Goal: Task Accomplishment & Management: Manage account settings

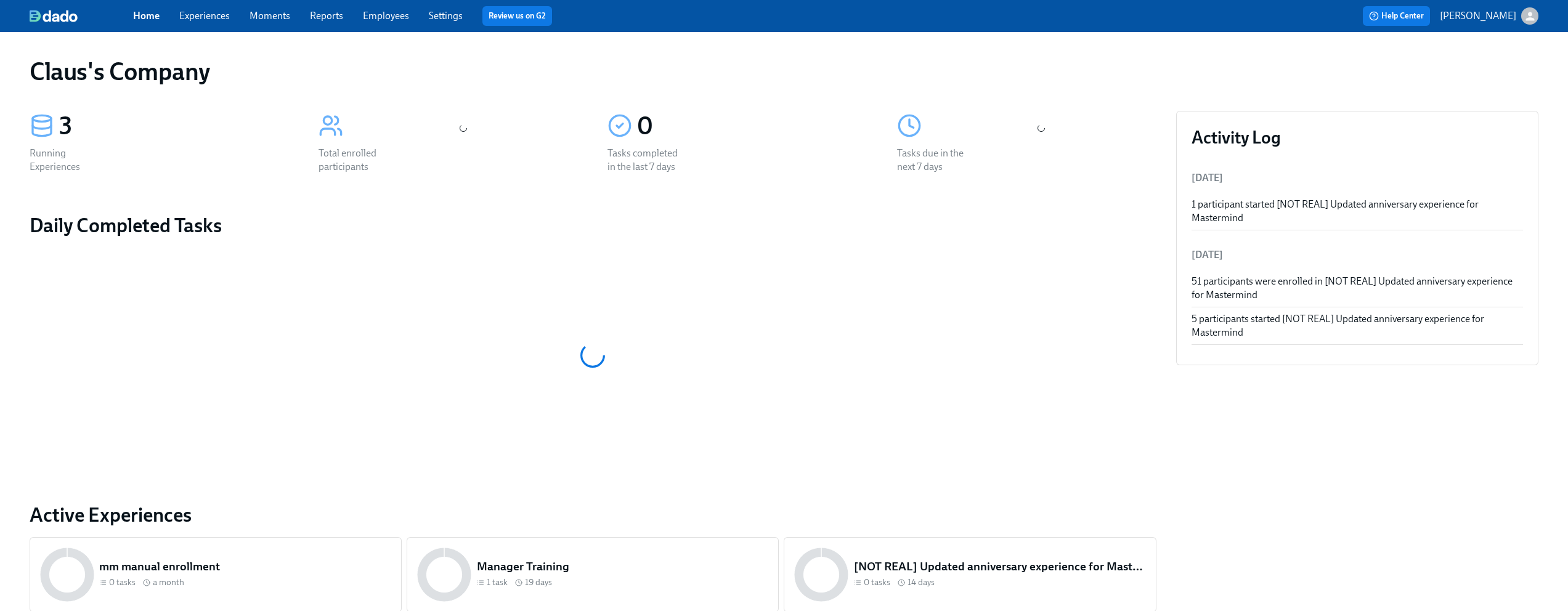
click at [1530, 18] on icon "button" at bounding box center [1530, 16] width 9 height 9
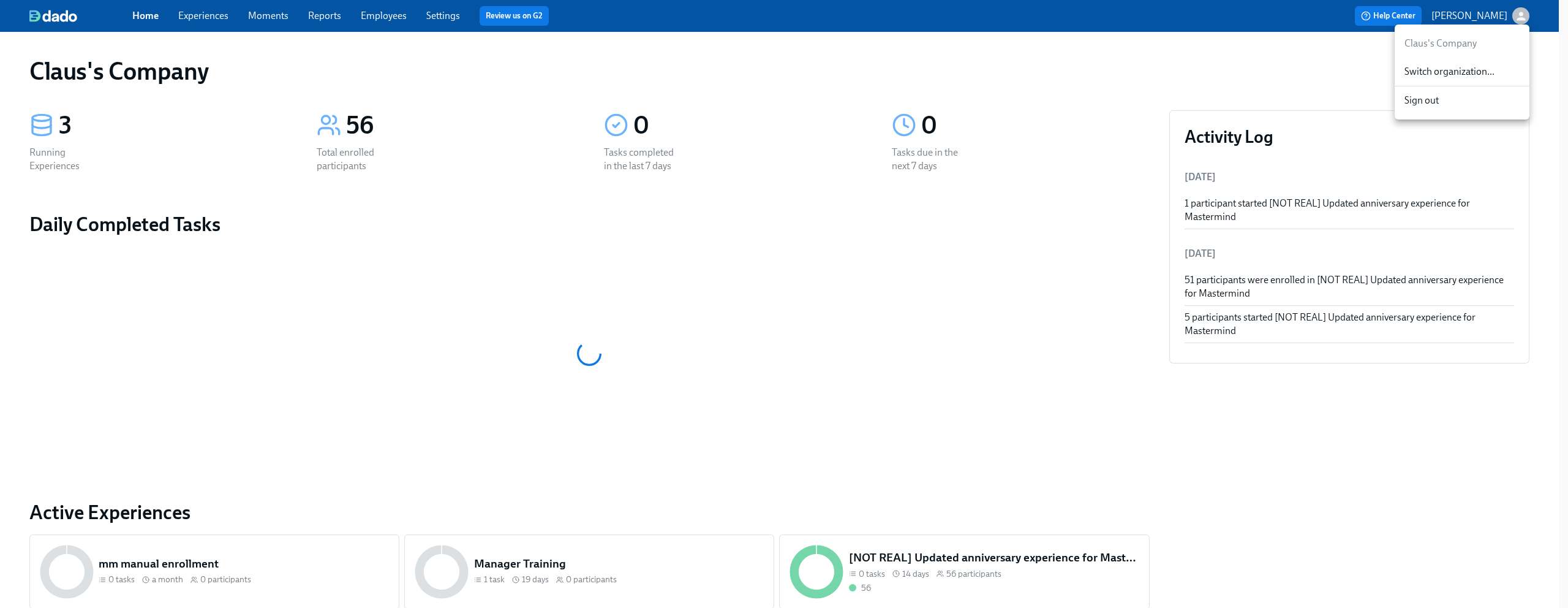
click at [1477, 68] on span "Switch organization..." at bounding box center [1462, 72] width 115 height 14
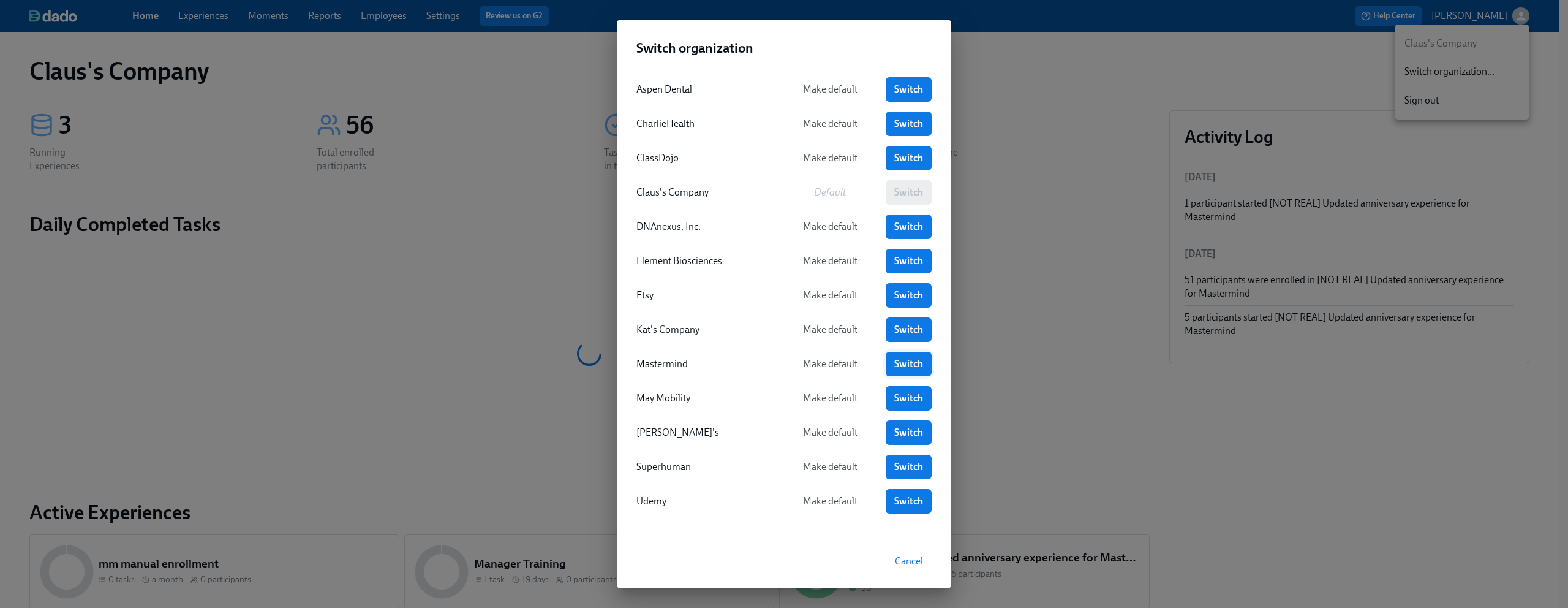
click at [895, 360] on span "Switch" at bounding box center [909, 364] width 29 height 12
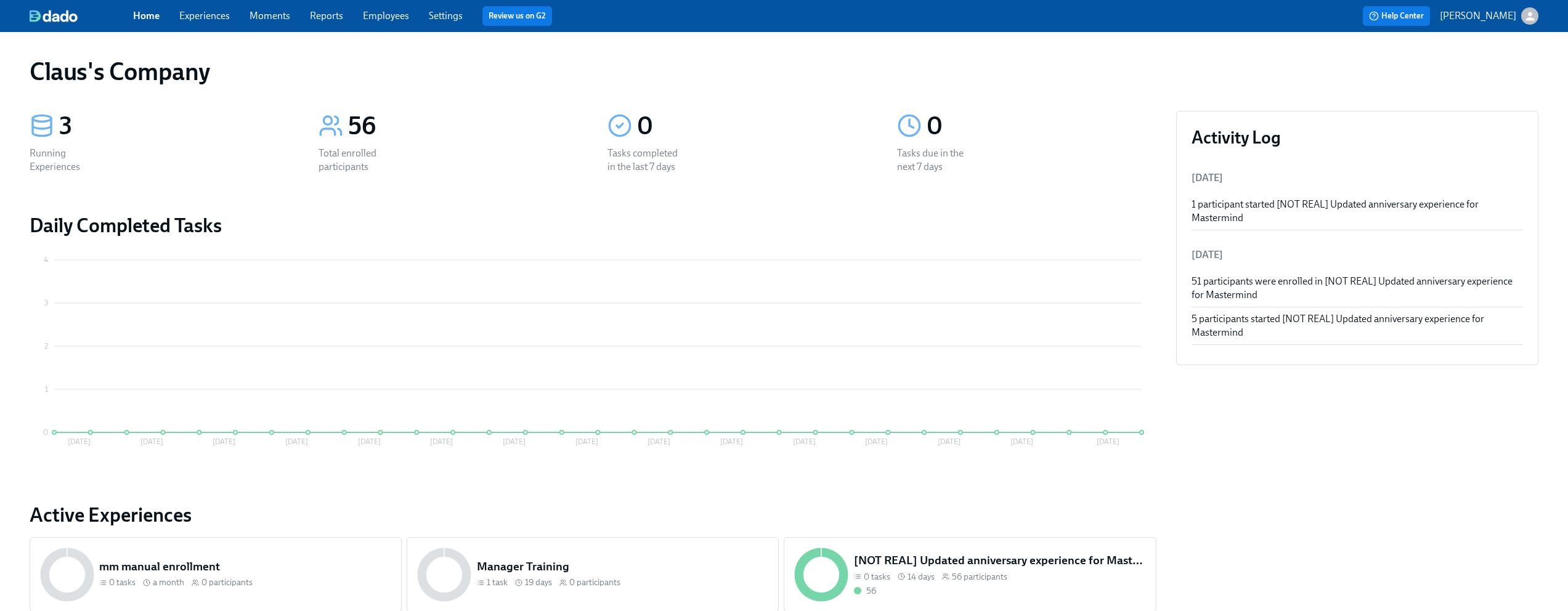
click at [1533, 28] on div "Home Experiences Moments Reports Employees Settings Review us on G2 Help Center…" at bounding box center [784, 16] width 1568 height 32
click at [1533, 22] on icon "button" at bounding box center [1530, 17] width 13 height 13
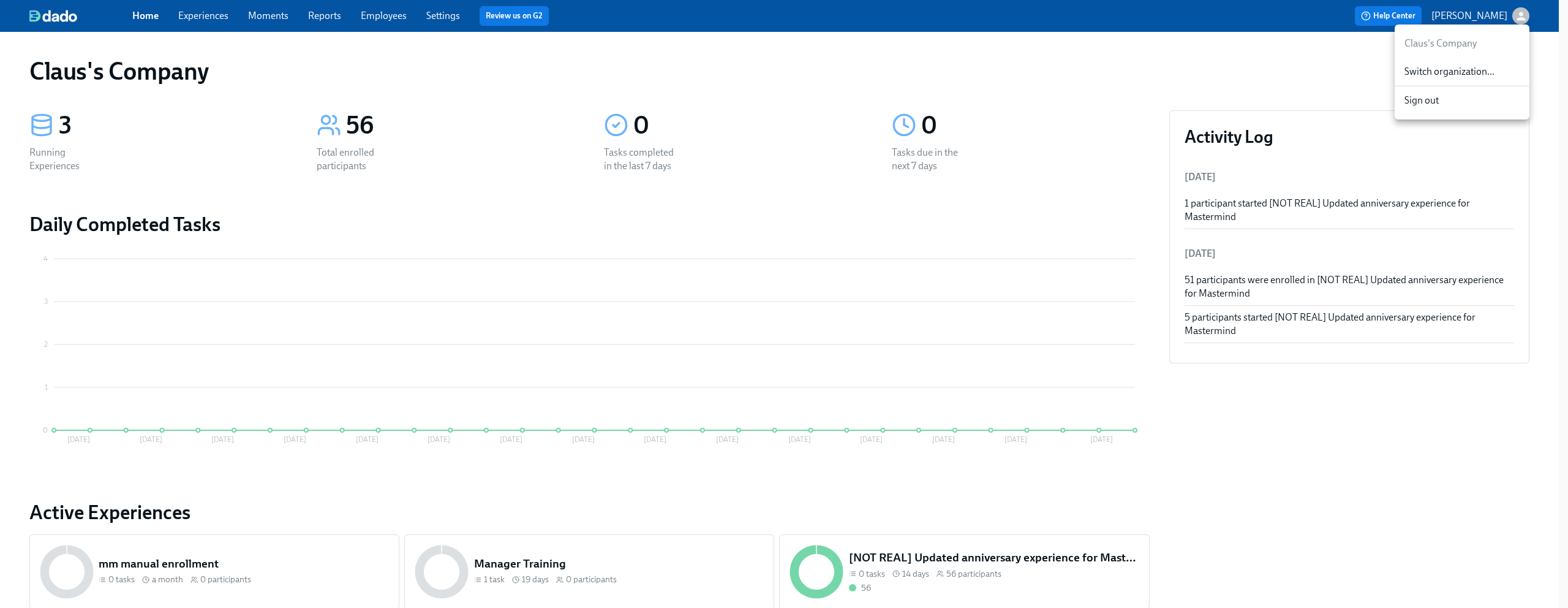
click at [1485, 75] on span "Switch organization..." at bounding box center [1462, 72] width 115 height 14
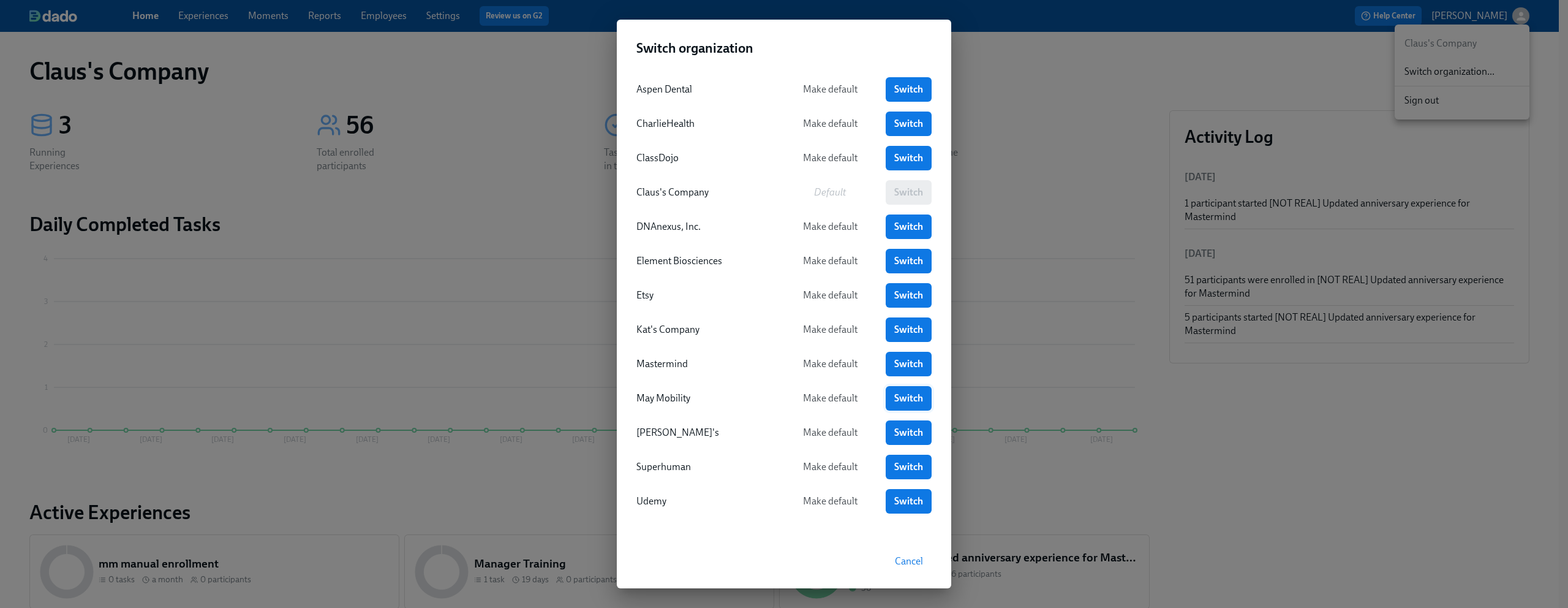
click at [899, 395] on span "Switch" at bounding box center [909, 398] width 29 height 12
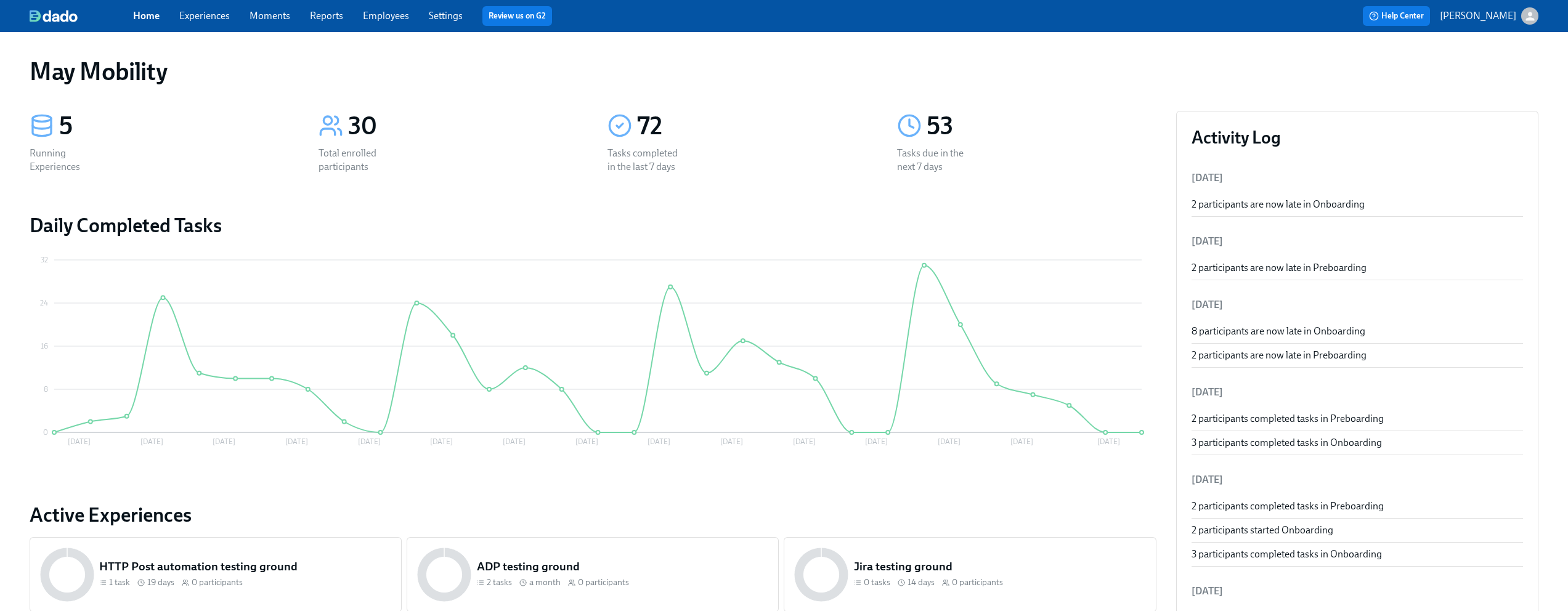
click at [202, 14] on link "Experiences" at bounding box center [204, 16] width 50 height 12
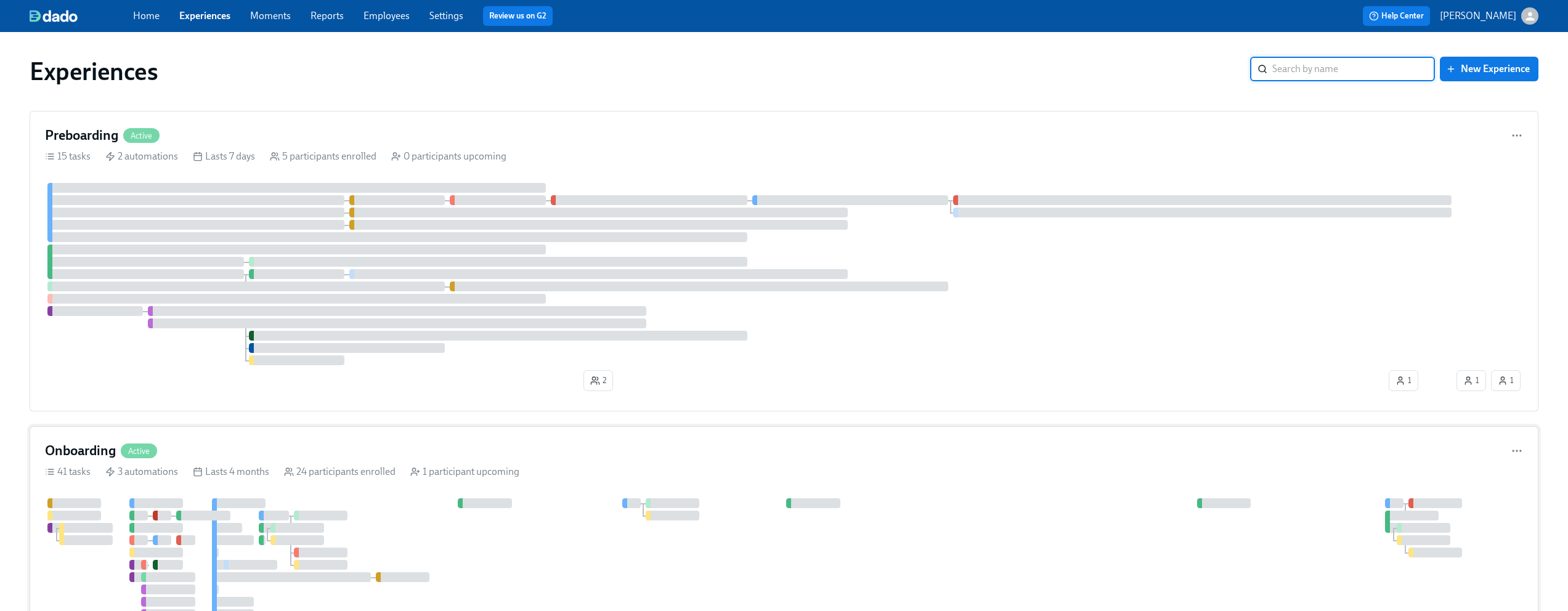
click at [568, 456] on div "Onboarding Active" at bounding box center [784, 451] width 1478 height 18
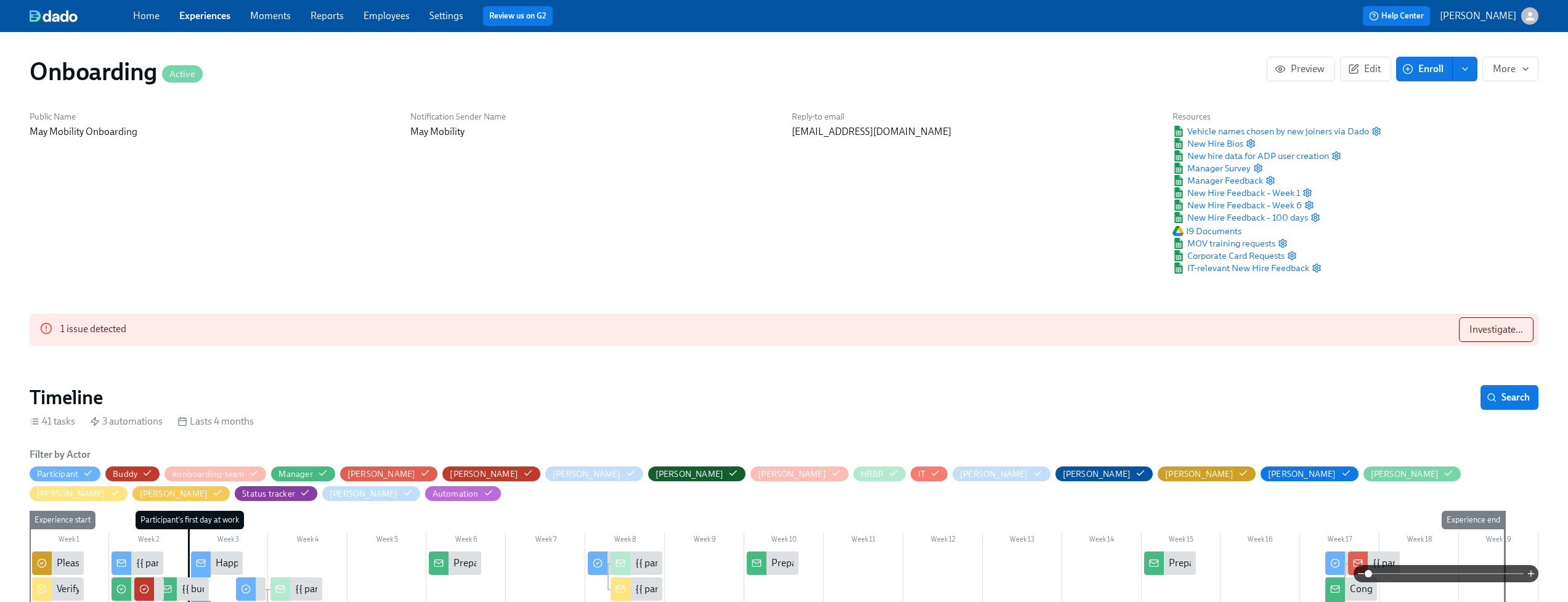
scroll to position [0, 5837]
click at [1499, 324] on span "Investigate..." at bounding box center [1496, 330] width 54 height 13
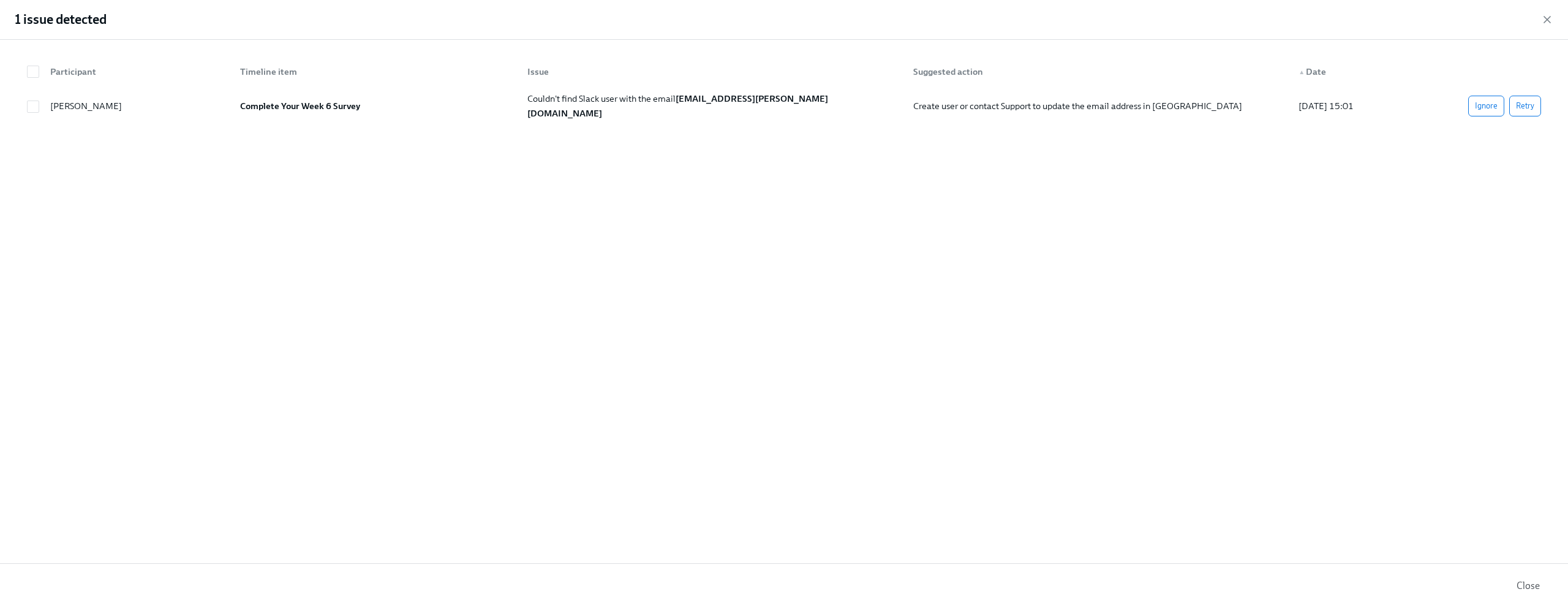
click at [1364, 252] on div "Participant Timeline item Issue Suggested action ▲ Date Lauren Kocher Complete …" at bounding box center [784, 302] width 1568 height 523
drag, startPoint x: 1550, startPoint y: 23, endPoint x: 1510, endPoint y: 28, distance: 40.3
click at [1510, 28] on div "1 issue detected" at bounding box center [784, 20] width 1568 height 40
click at [1548, 20] on icon "button" at bounding box center [1547, 19] width 6 height 6
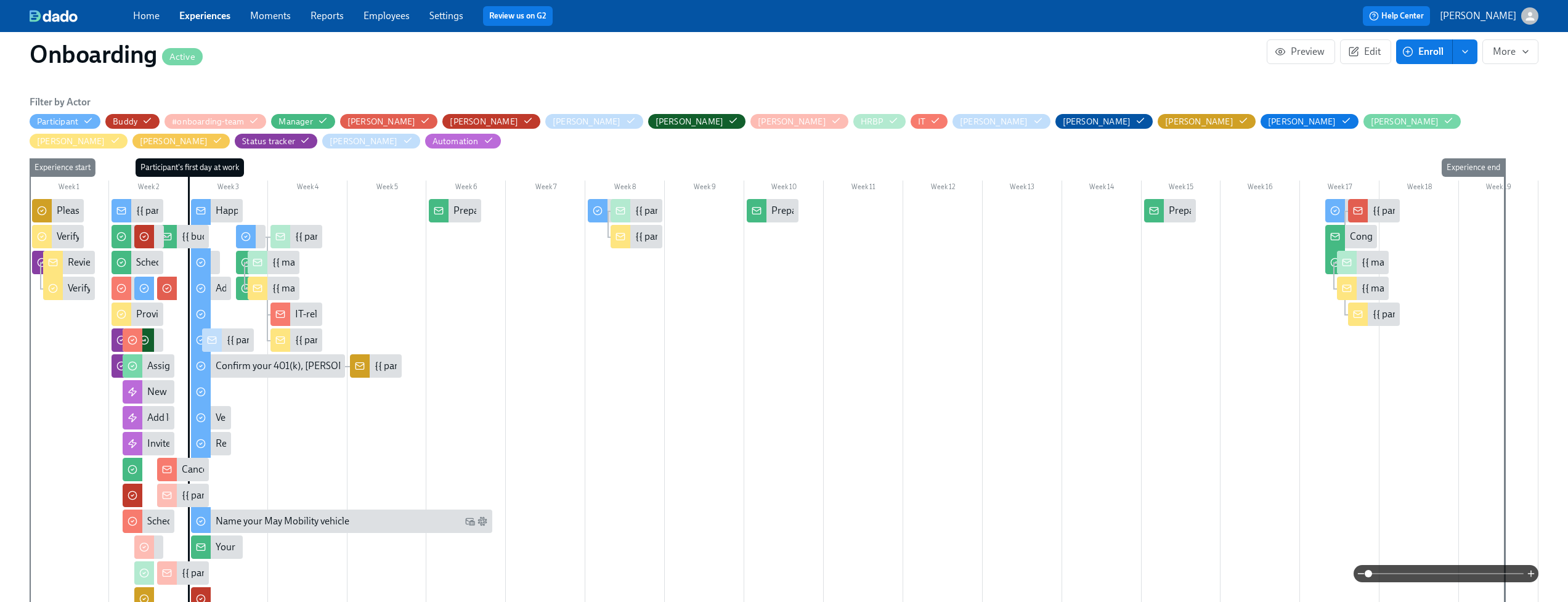
scroll to position [414, 0]
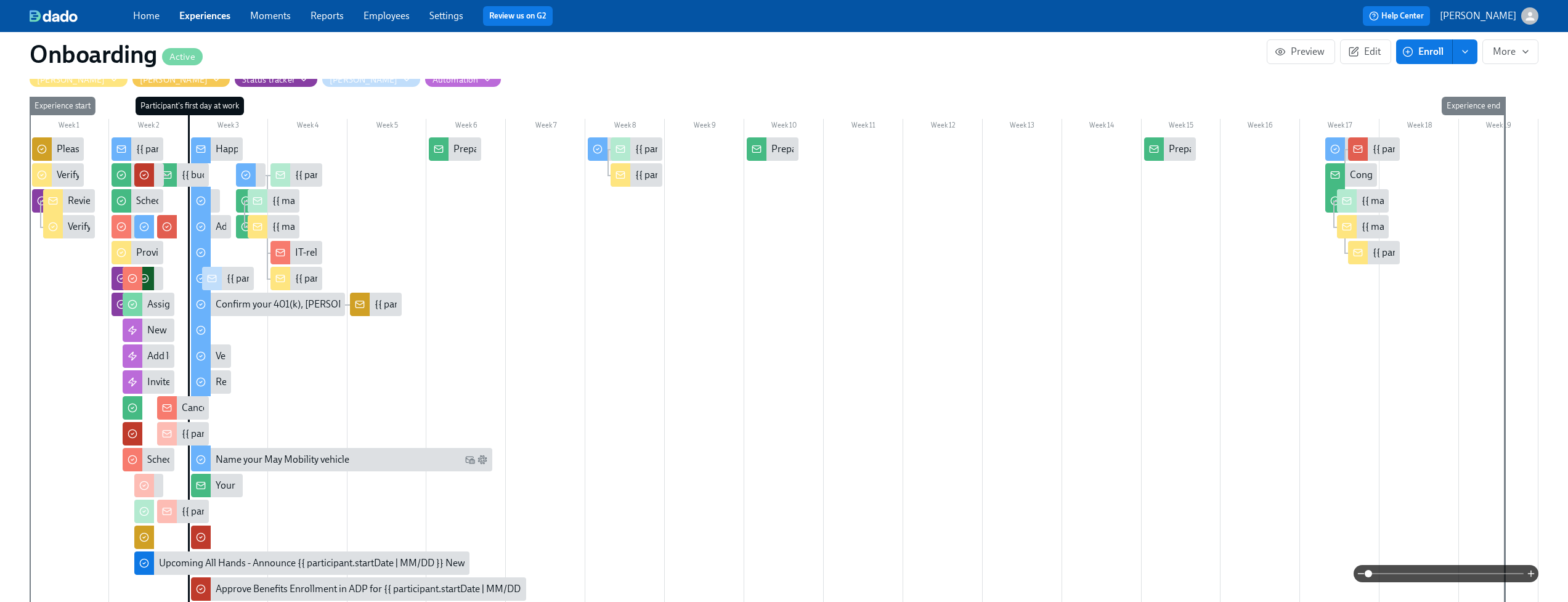
click at [1442, 575] on span at bounding box center [1446, 574] width 155 height 17
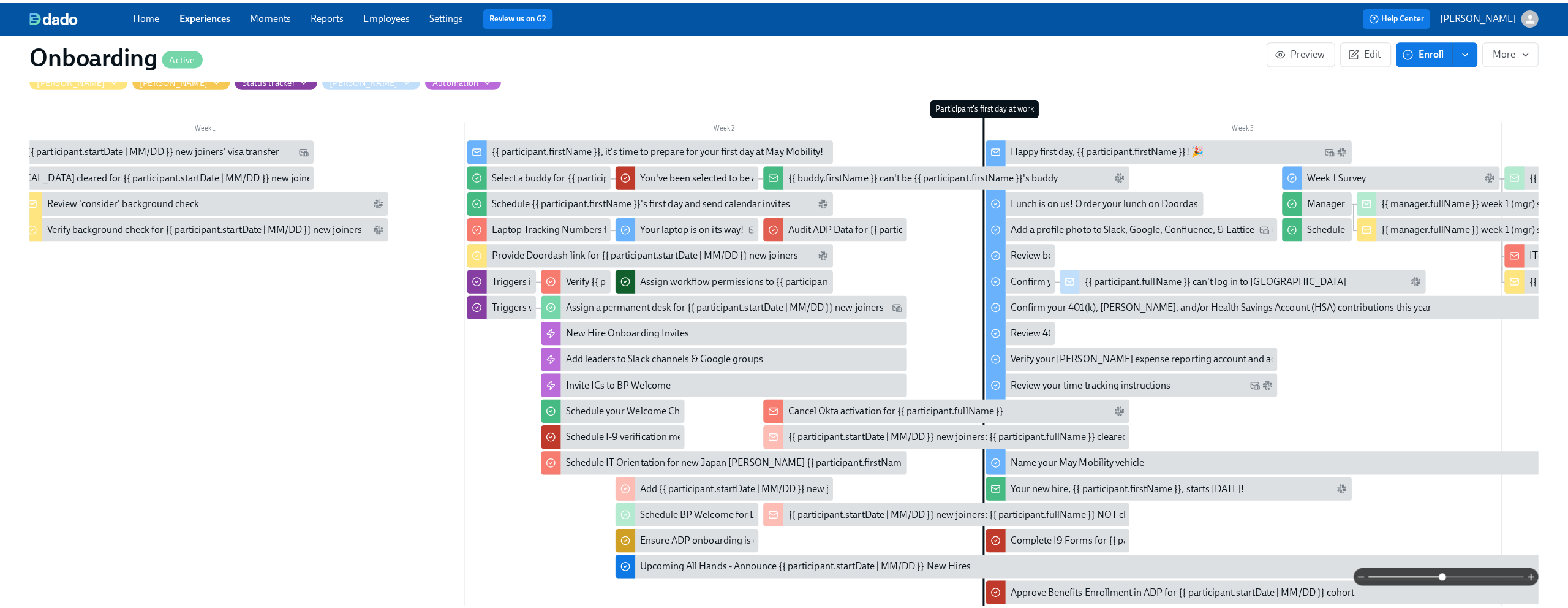
scroll to position [0, 141]
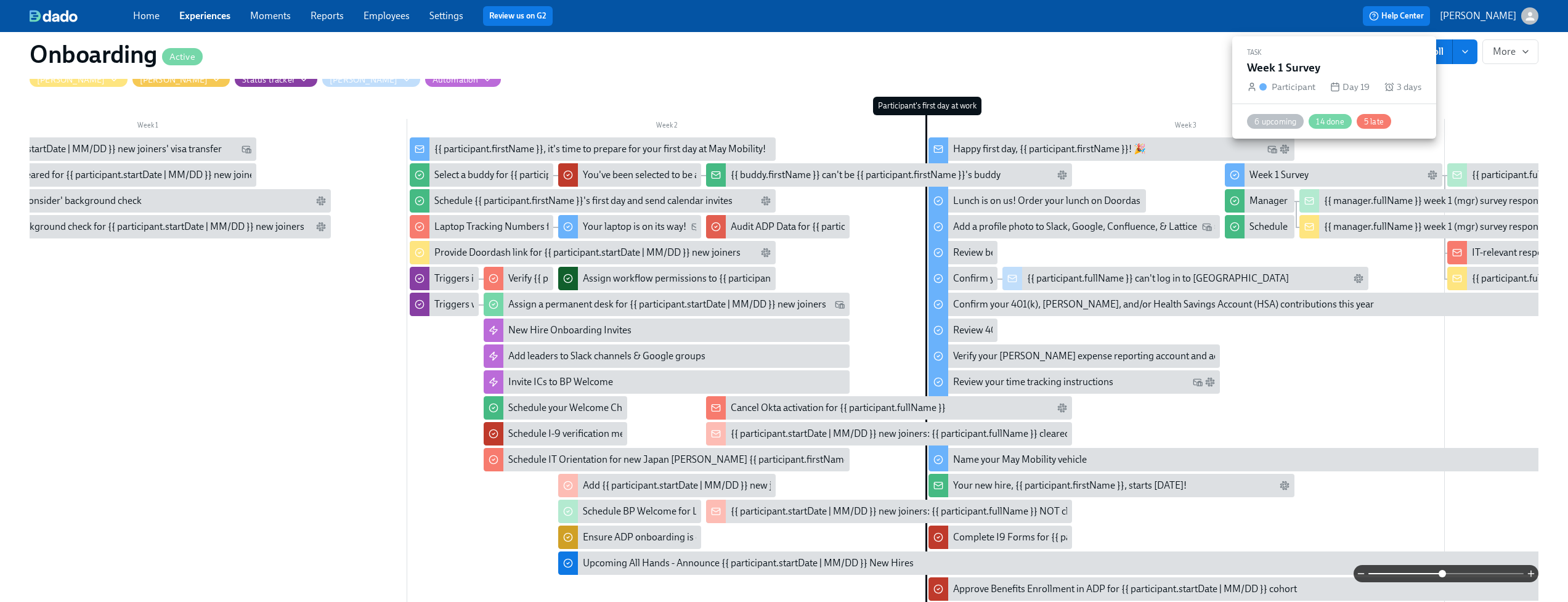
click at [1285, 169] on div "Week 1 Survey" at bounding box center [1279, 175] width 59 height 14
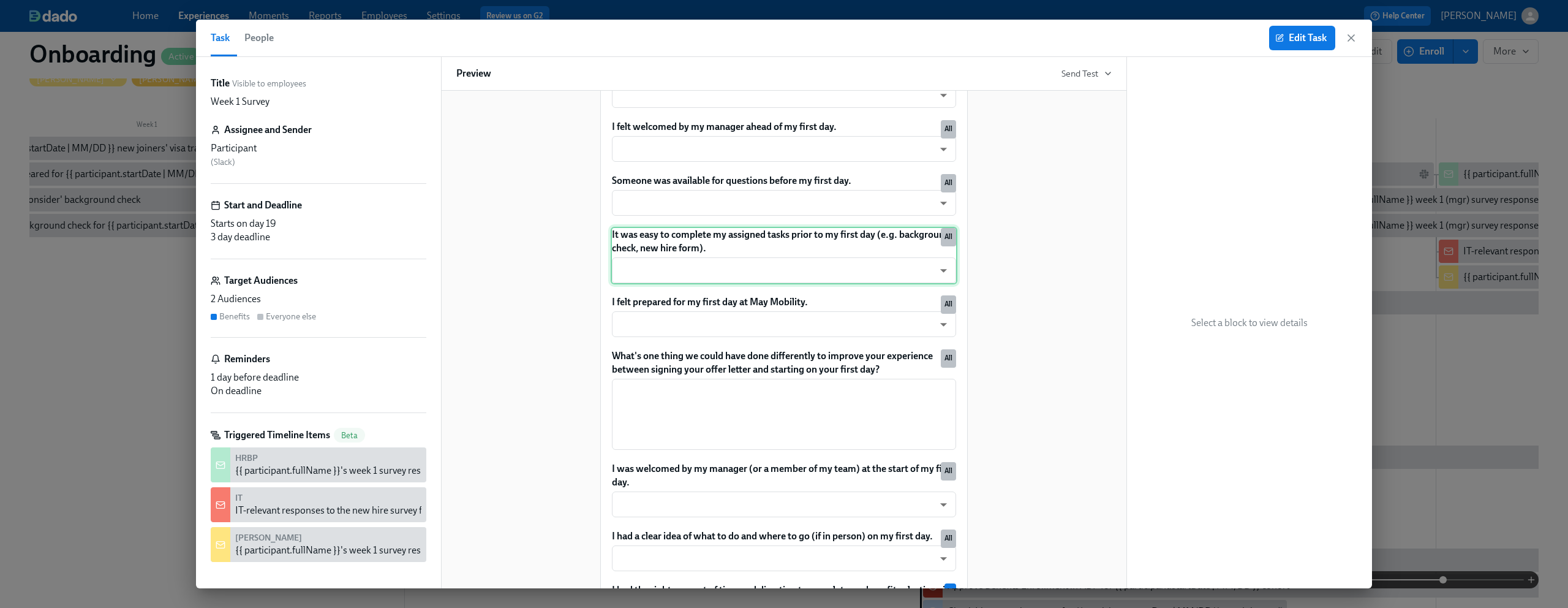
scroll to position [16, 0]
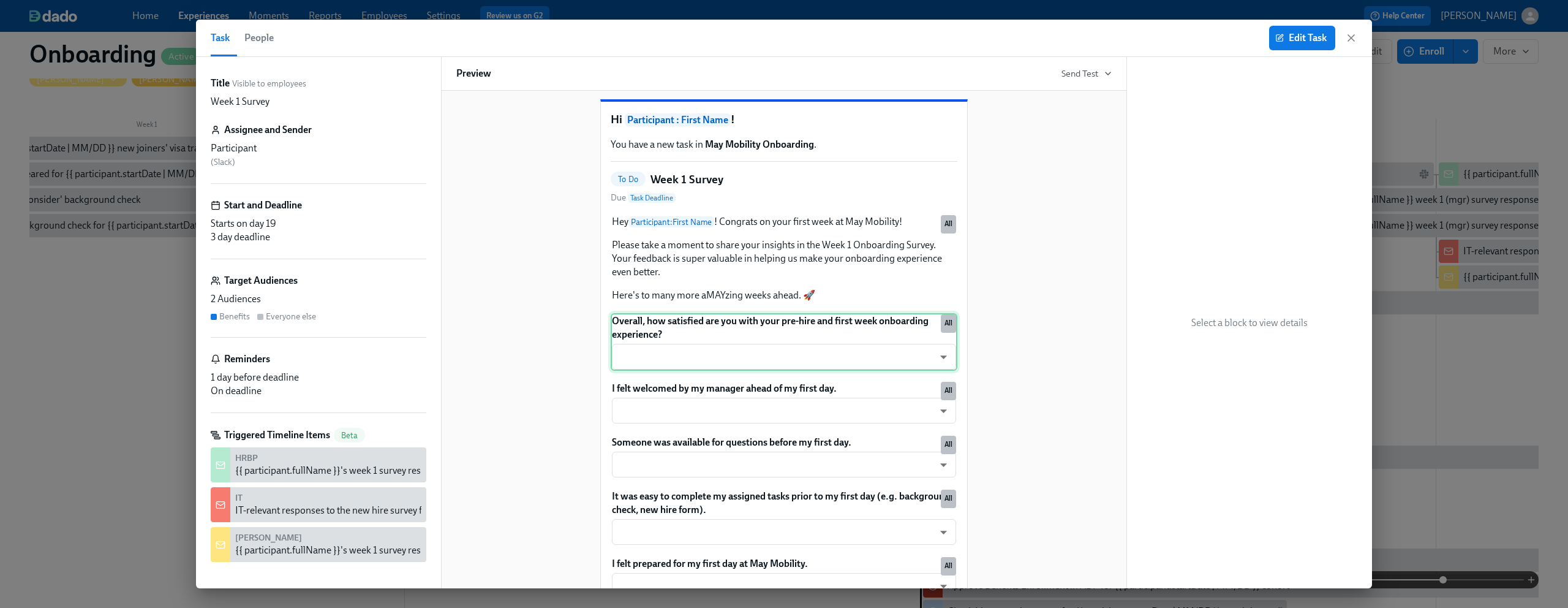
click at [840, 352] on div "Overall, how satisfied are you with your pre-hire and first week onboarding exp…" at bounding box center [784, 342] width 347 height 58
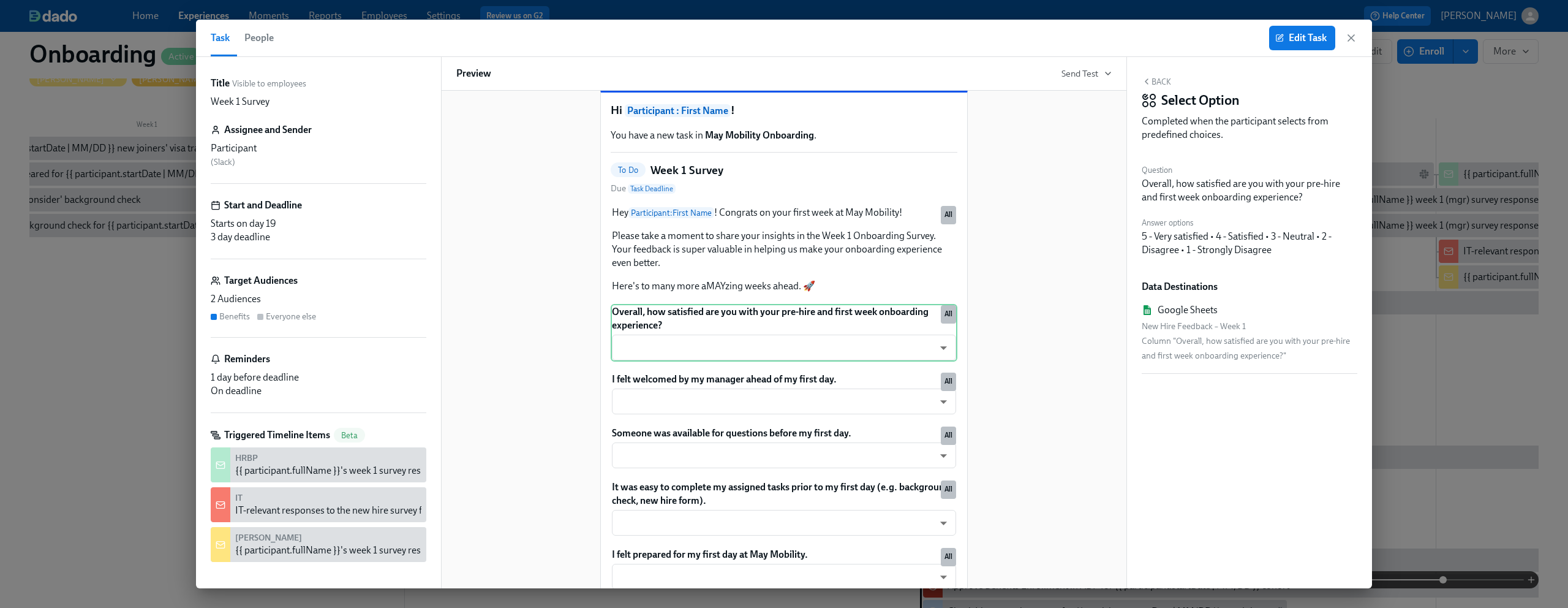
scroll to position [28, 0]
click at [862, 402] on div "I felt welcomed by my manager ahead of my first day. ​ ​ All" at bounding box center [784, 390] width 347 height 44
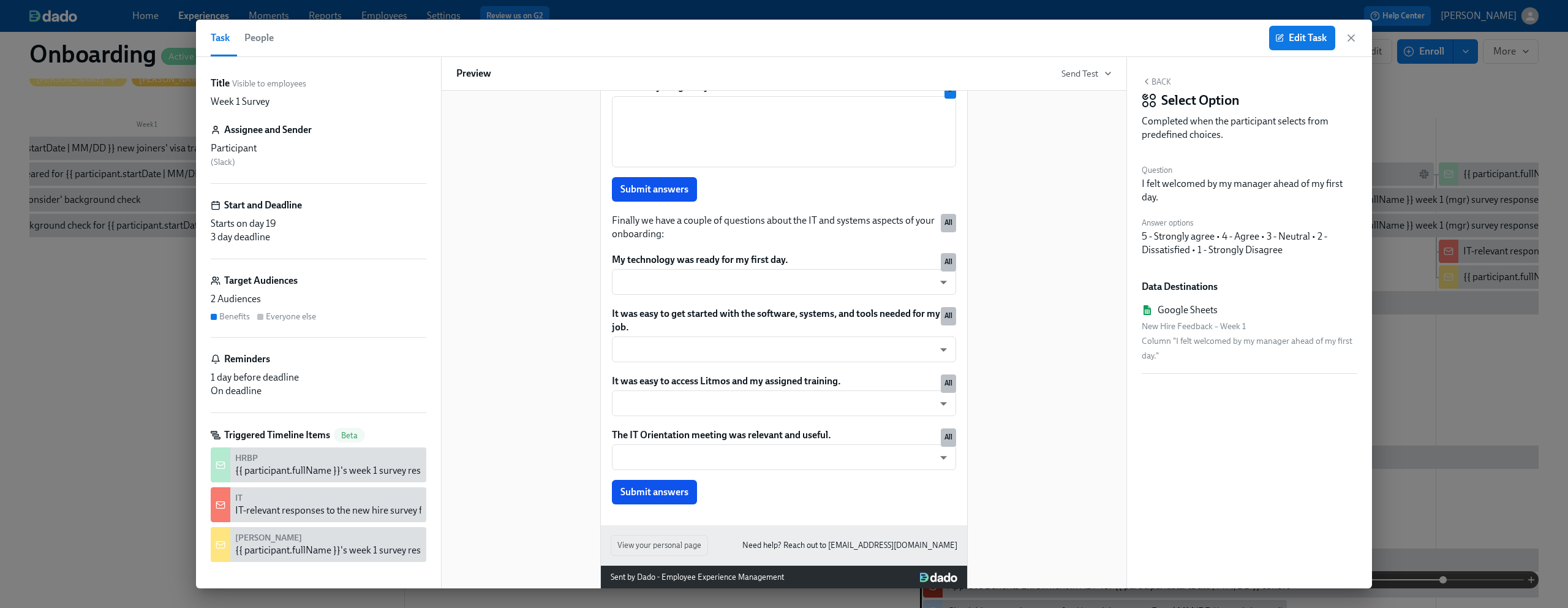
scroll to position [1141, 0]
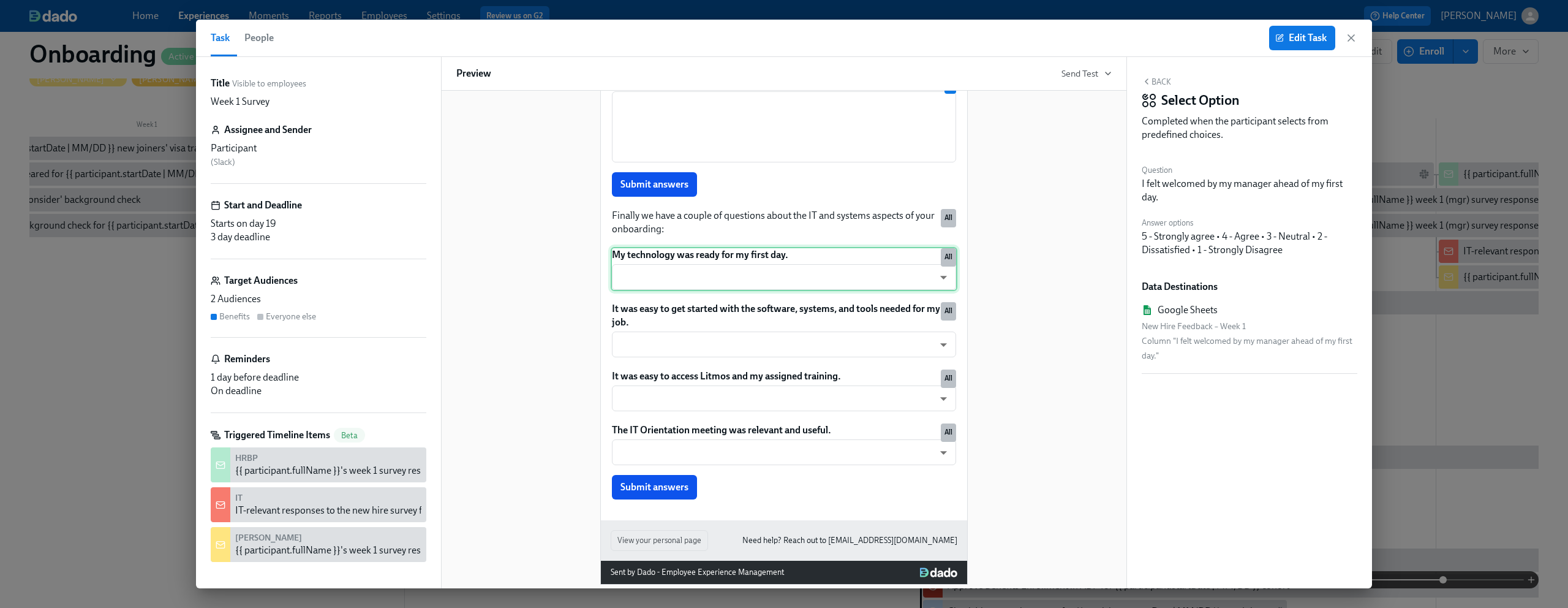
click at [808, 291] on div "My technology was ready for my first day. ​ ​ All" at bounding box center [784, 269] width 347 height 44
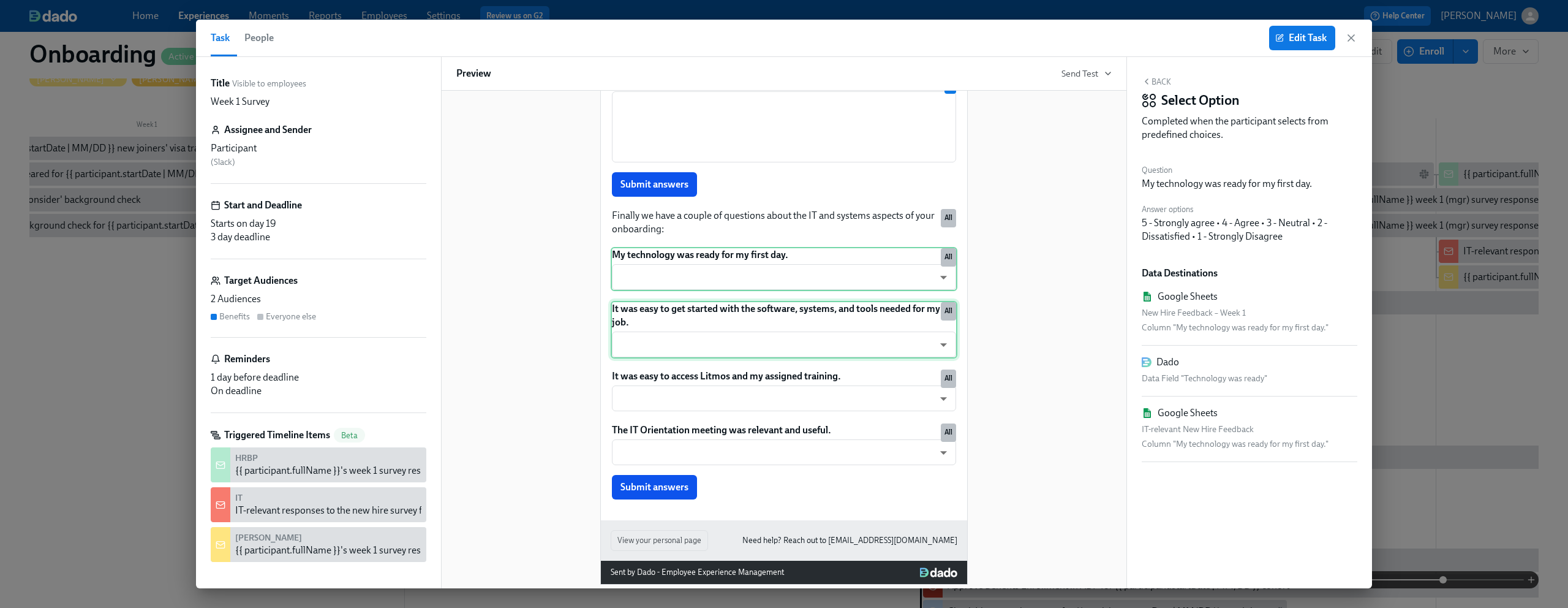
click at [799, 348] on div "It was easy to get started with the software, systems, and tools needed for my …" at bounding box center [784, 330] width 347 height 58
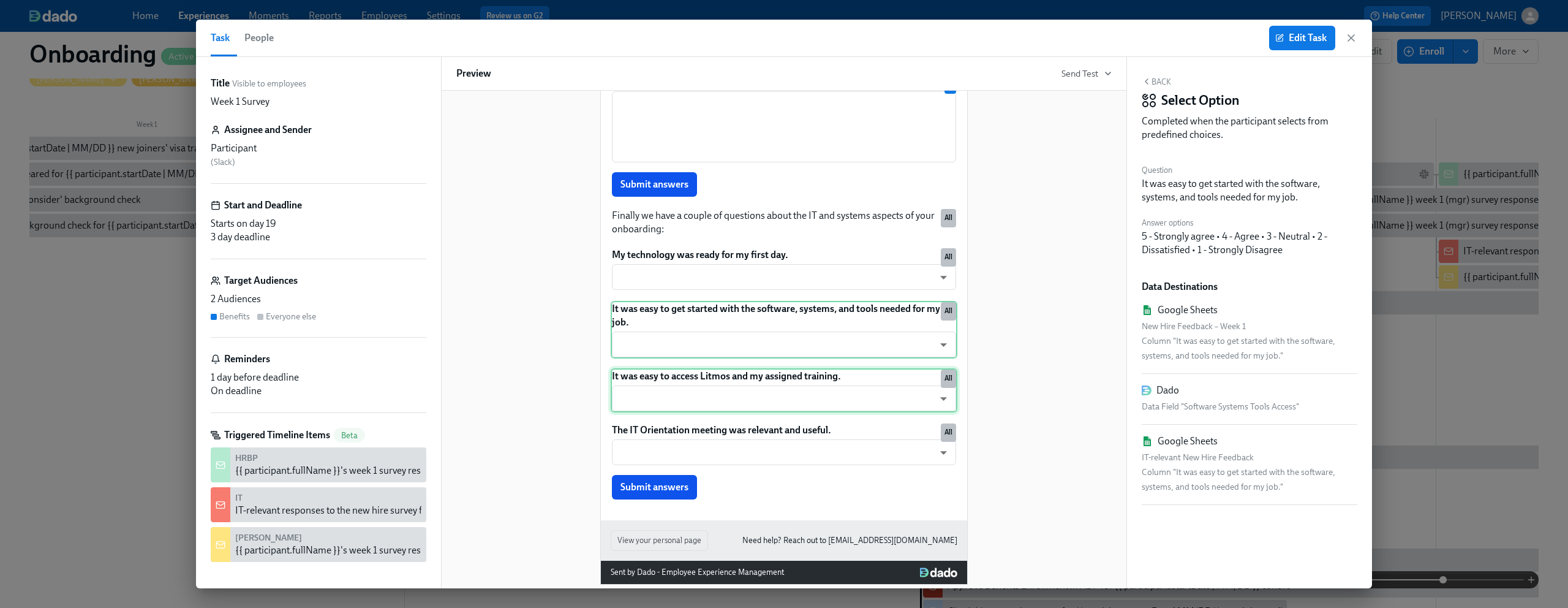
click at [788, 413] on div "It was easy to access Litmos and my assigned training. ​ ​ All" at bounding box center [784, 390] width 347 height 44
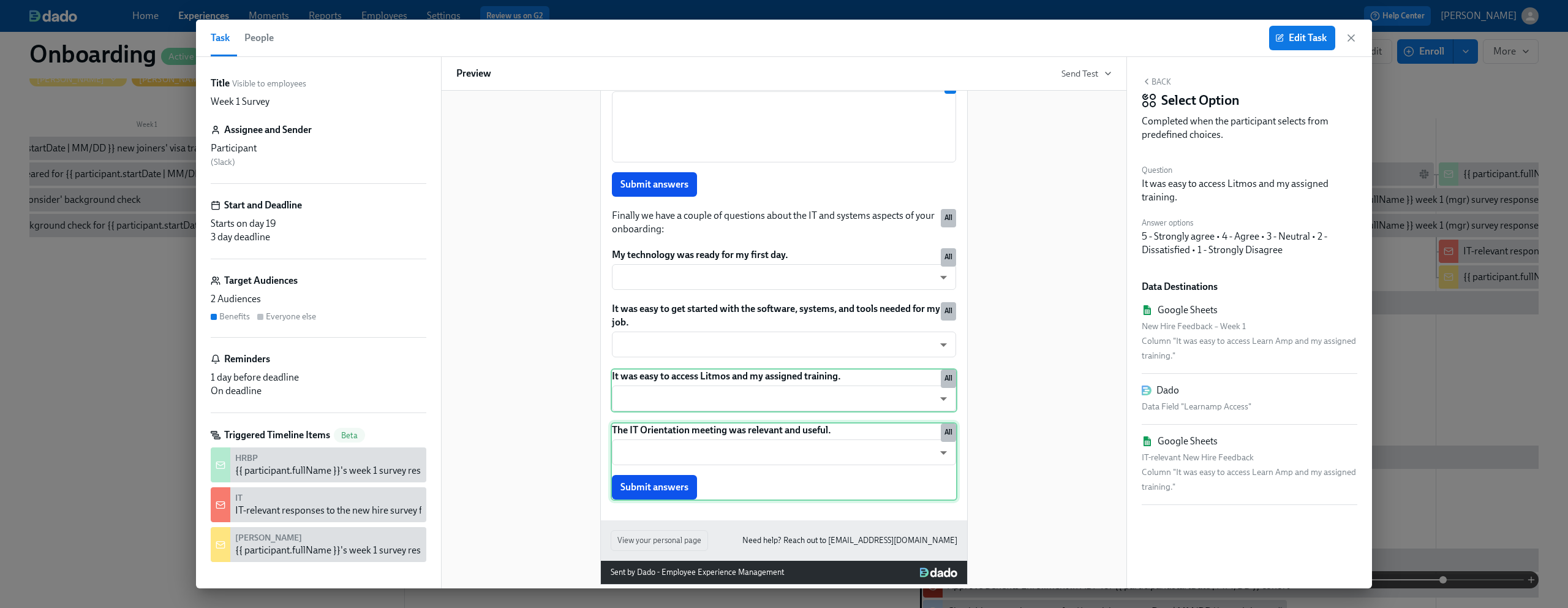
click at [792, 478] on div "The IT Orientation meeting was relevant and useful. ​ ​ Submit answers All" at bounding box center [784, 461] width 347 height 78
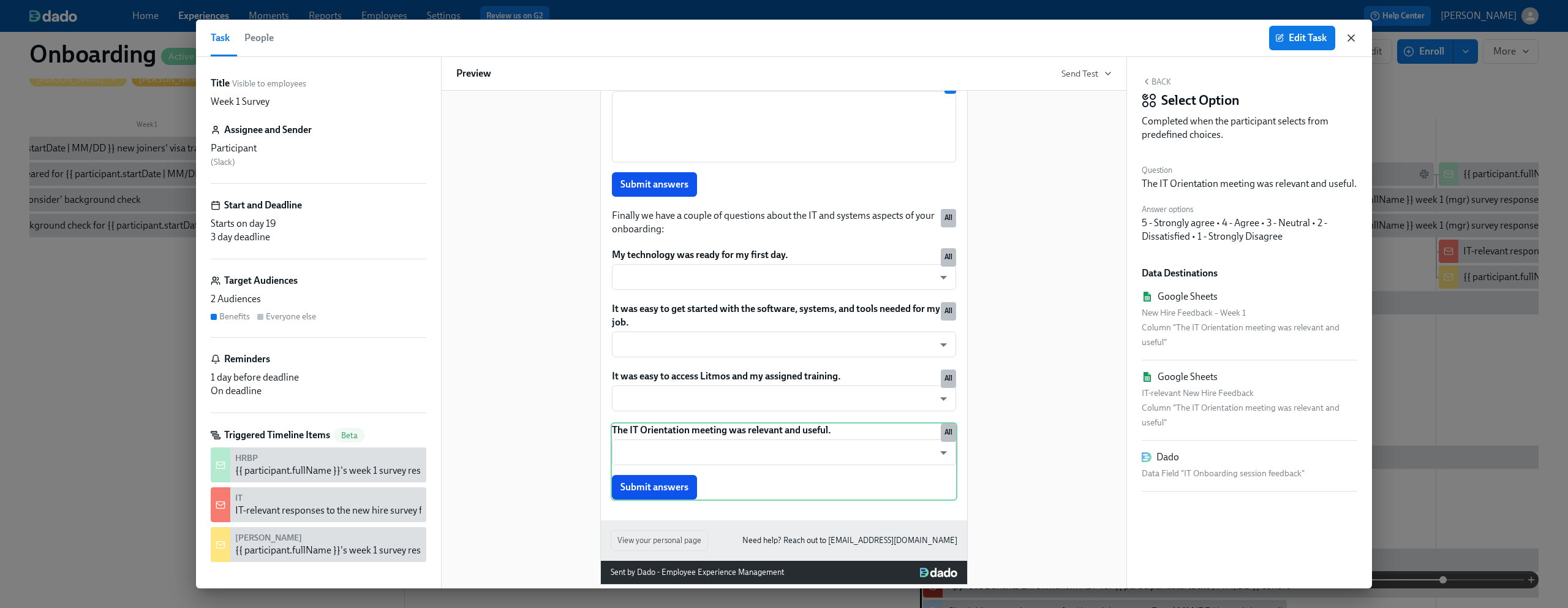
click at [1353, 42] on icon "button" at bounding box center [1351, 37] width 12 height 12
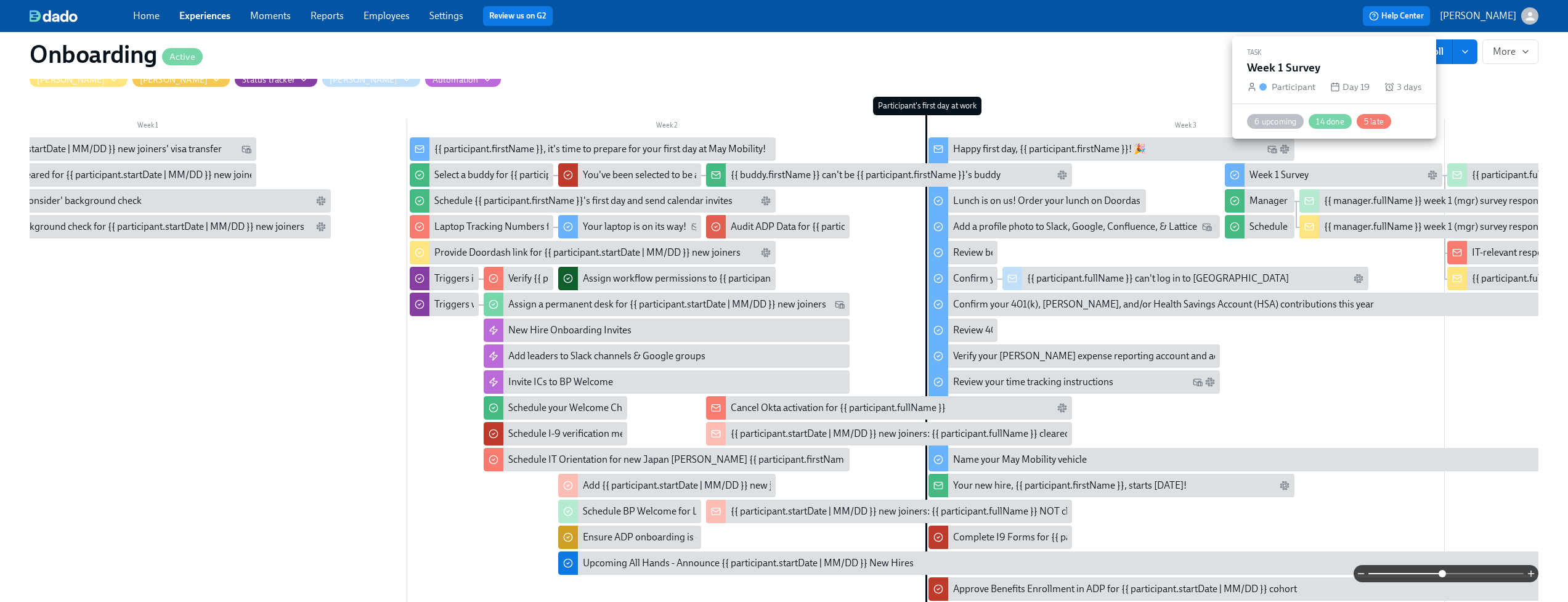
click at [1300, 169] on div "Week 1 Survey" at bounding box center [1279, 175] width 59 height 14
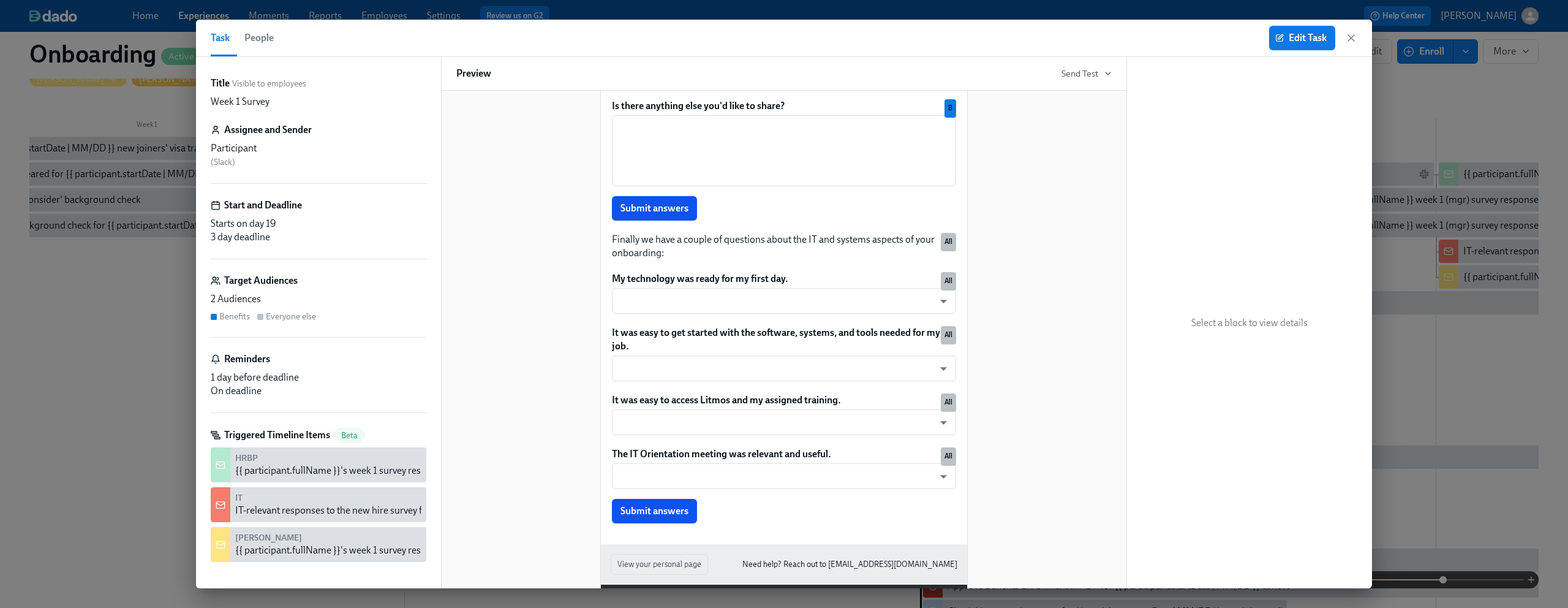
scroll to position [1123, 0]
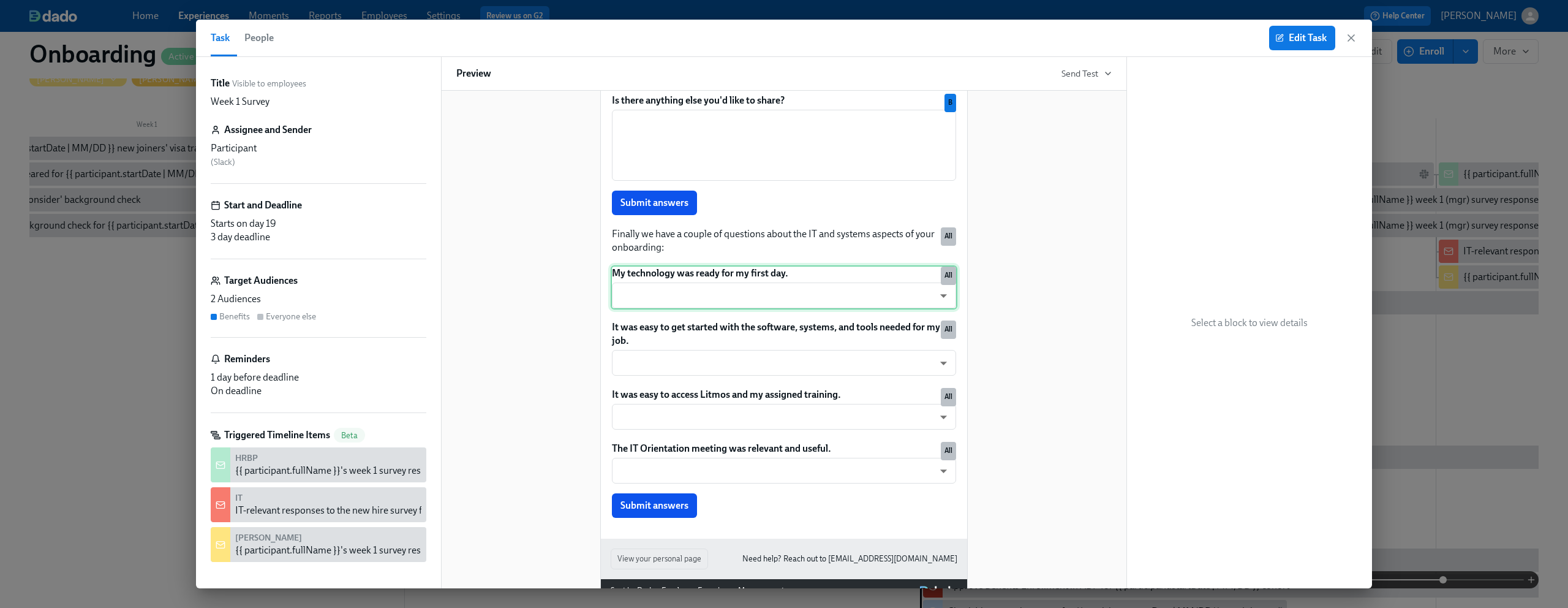
click at [841, 310] on div "My technology was ready for my first day. ​ ​ All" at bounding box center [784, 287] width 347 height 44
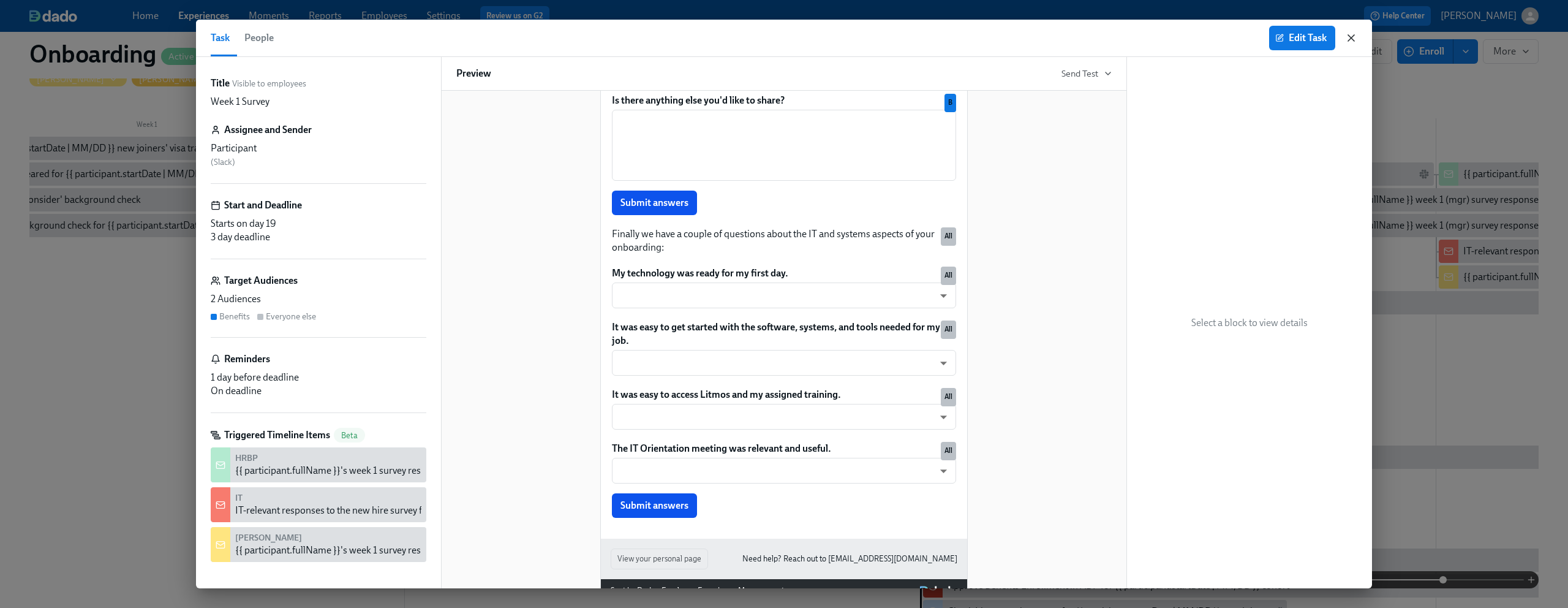
click at [1351, 37] on icon "button" at bounding box center [1351, 37] width 6 height 6
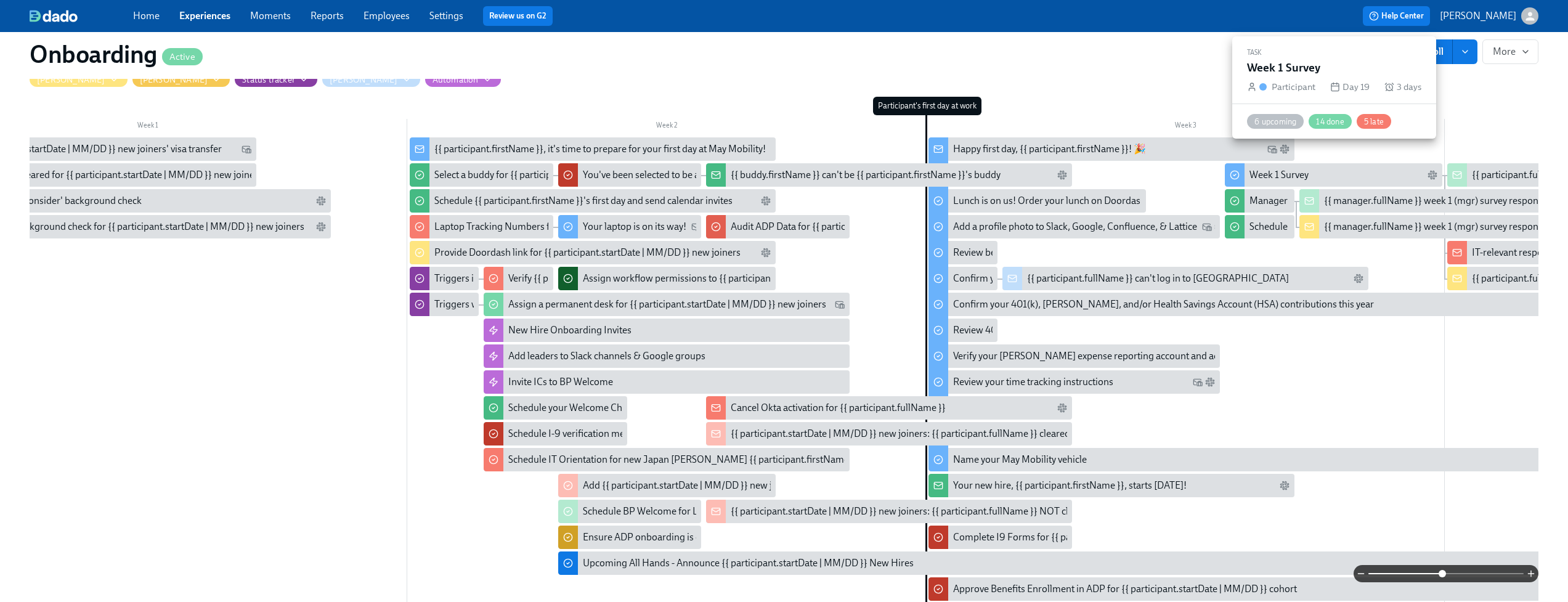
click at [1275, 169] on div "Week 1 Survey" at bounding box center [1279, 175] width 59 height 14
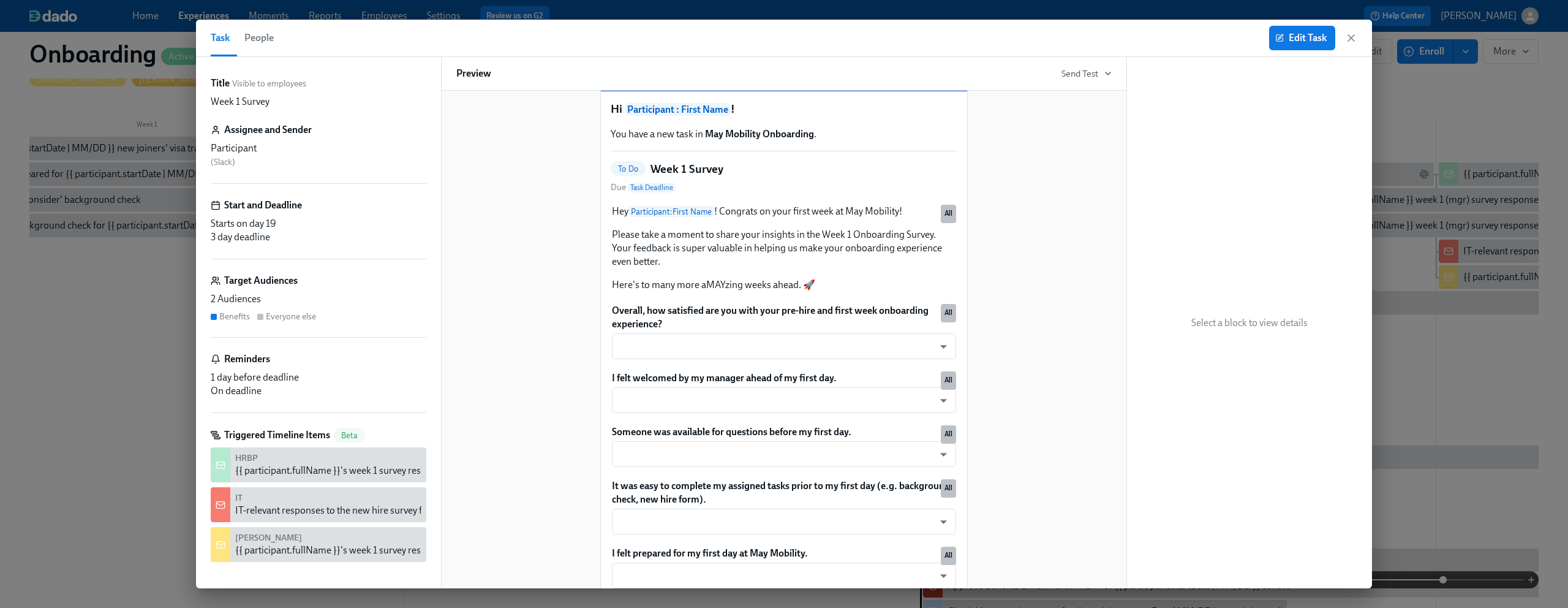
scroll to position [25, 0]
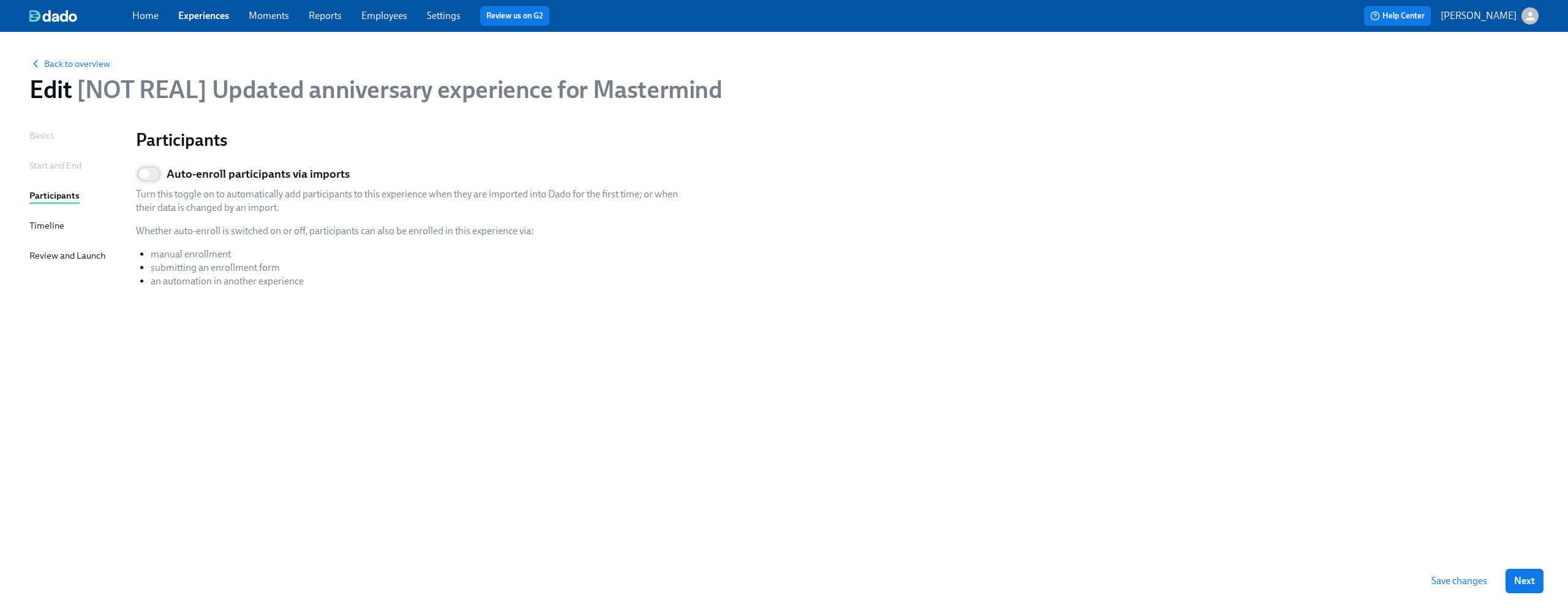
click at [146, 174] on input "Auto-enroll participants via imports" at bounding box center [145, 174] width 81 height 27
click at [146, 168] on input "Auto-enroll participants via imports" at bounding box center [153, 174] width 81 height 27
click at [146, 168] on input "Auto-enroll participants via imports" at bounding box center [145, 174] width 81 height 27
click at [146, 168] on input "Auto-enroll participants via imports" at bounding box center [153, 174] width 81 height 27
click at [148, 168] on input "Auto-enroll participants via imports" at bounding box center [145, 174] width 81 height 27
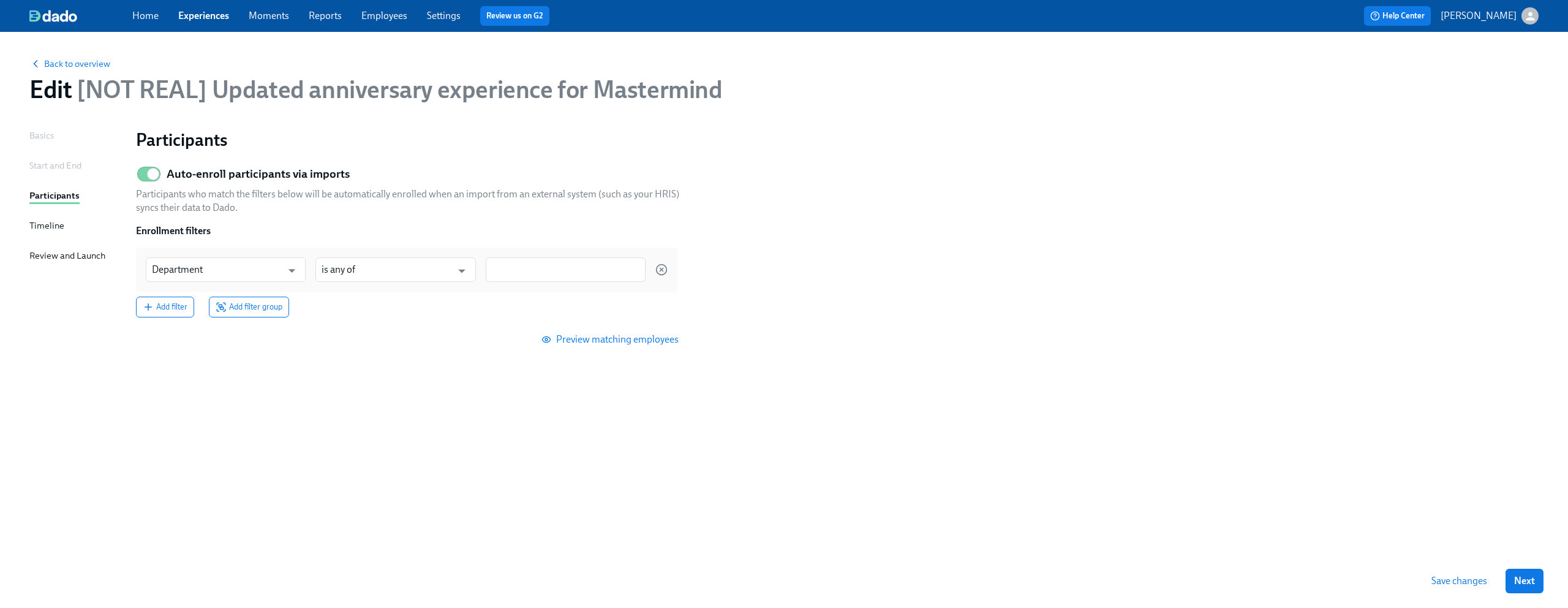
click at [1035, 141] on h1 "Participants" at bounding box center [838, 140] width 1403 height 22
click at [143, 175] on input "Auto-enroll participants via imports" at bounding box center [153, 174] width 81 height 27
checkbox input "false"
